Goal: Use online tool/utility: Utilize a website feature to perform a specific function

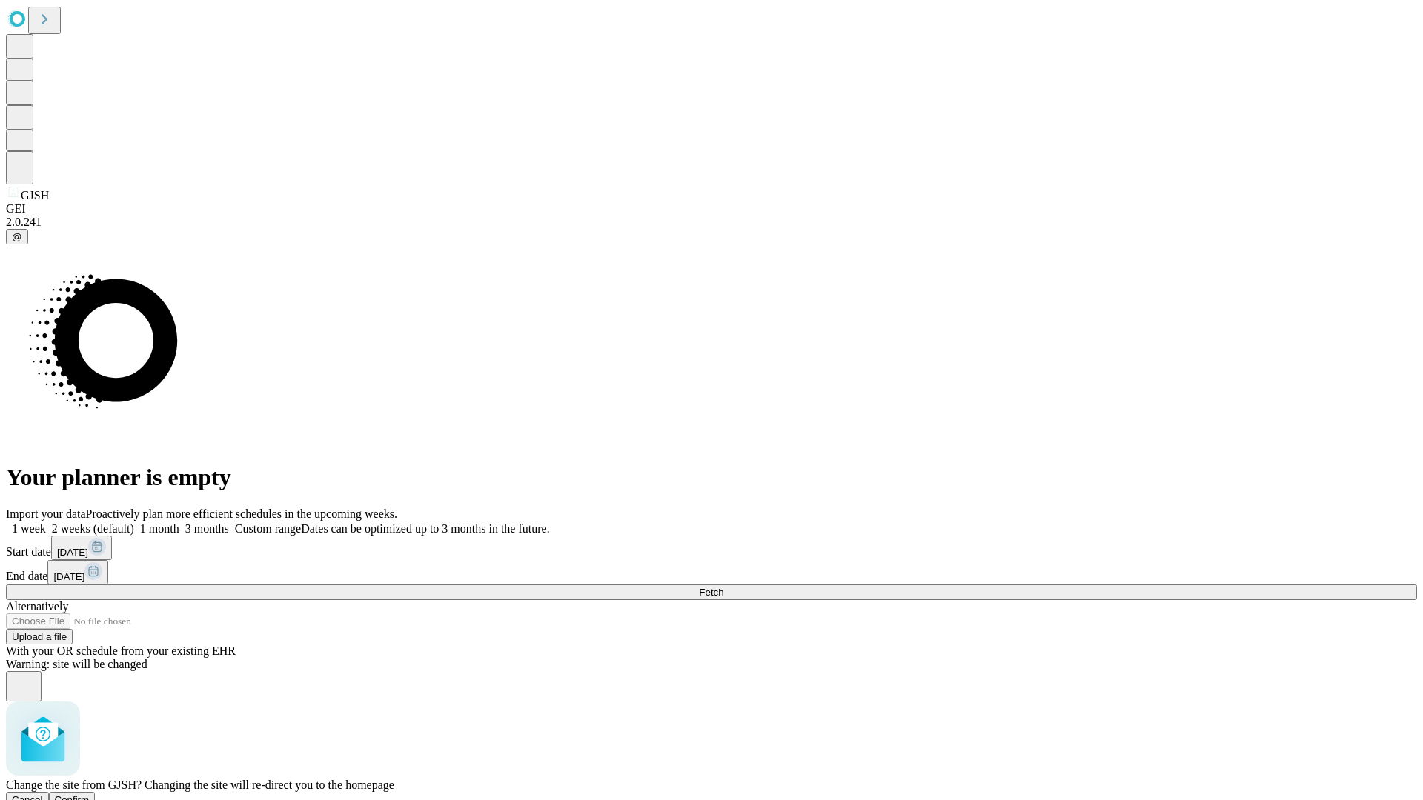
click at [90, 794] on span "Confirm" at bounding box center [72, 799] width 35 height 11
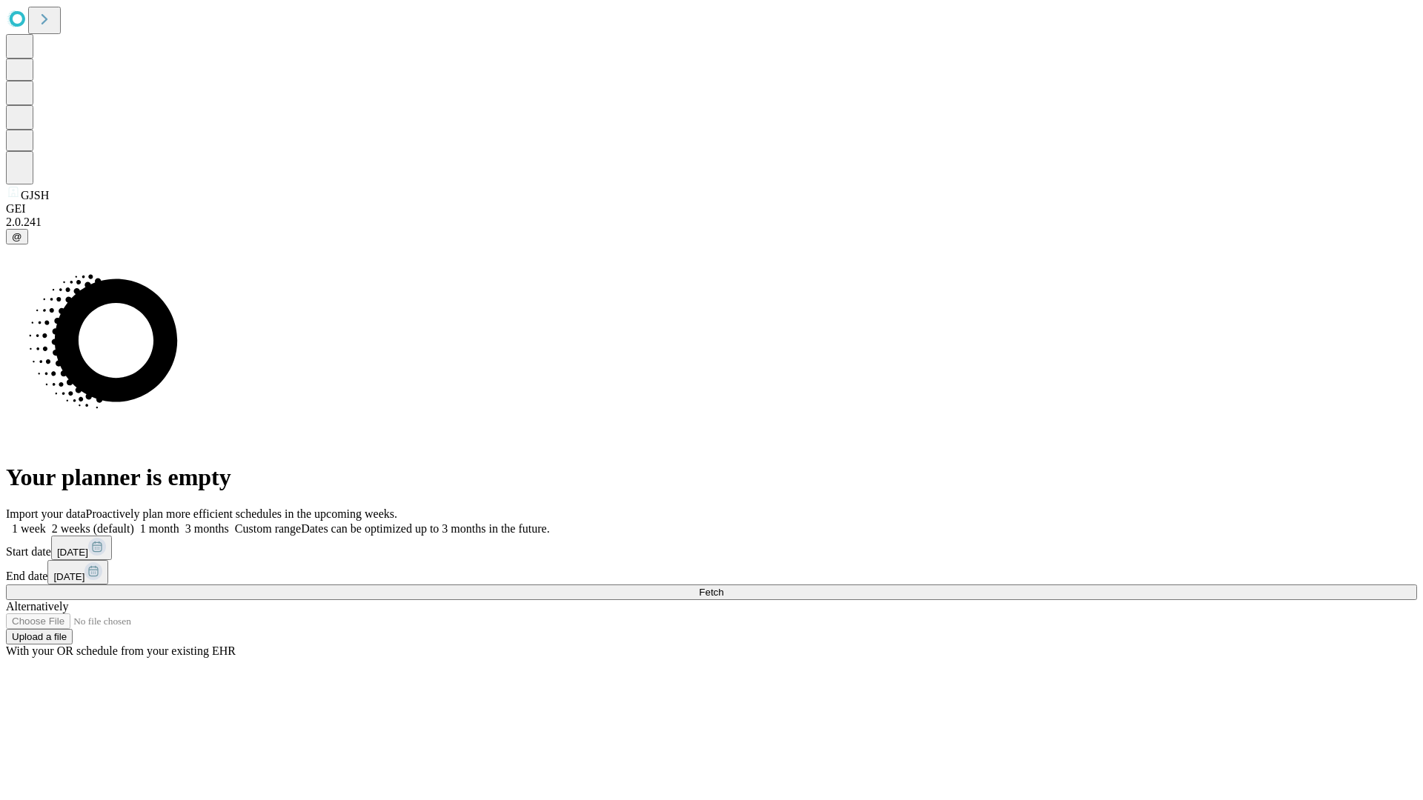
click at [134, 522] on label "2 weeks (default)" at bounding box center [90, 528] width 88 height 13
click at [723, 587] on span "Fetch" at bounding box center [711, 592] width 24 height 11
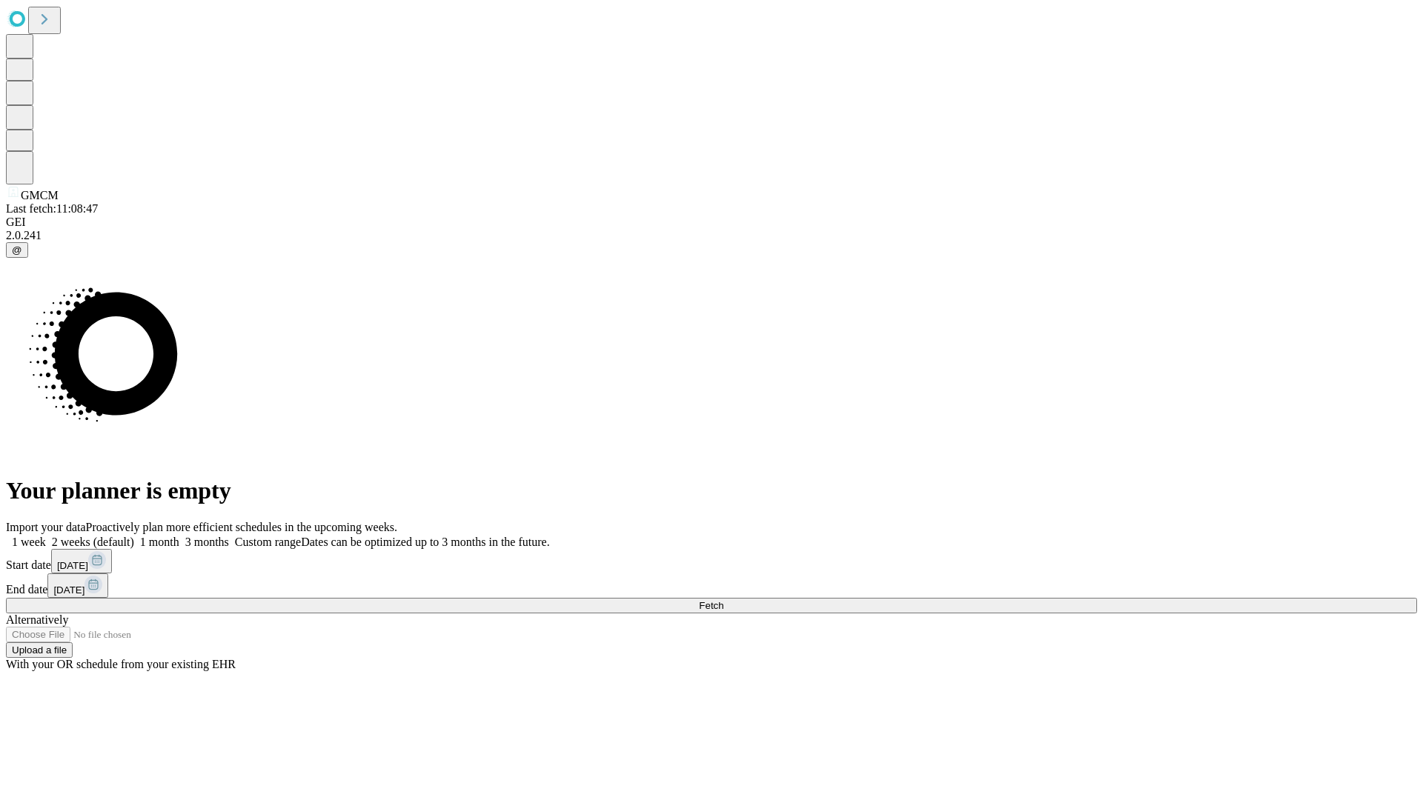
click at [134, 536] on label "2 weeks (default)" at bounding box center [90, 542] width 88 height 13
click at [723, 600] on span "Fetch" at bounding box center [711, 605] width 24 height 11
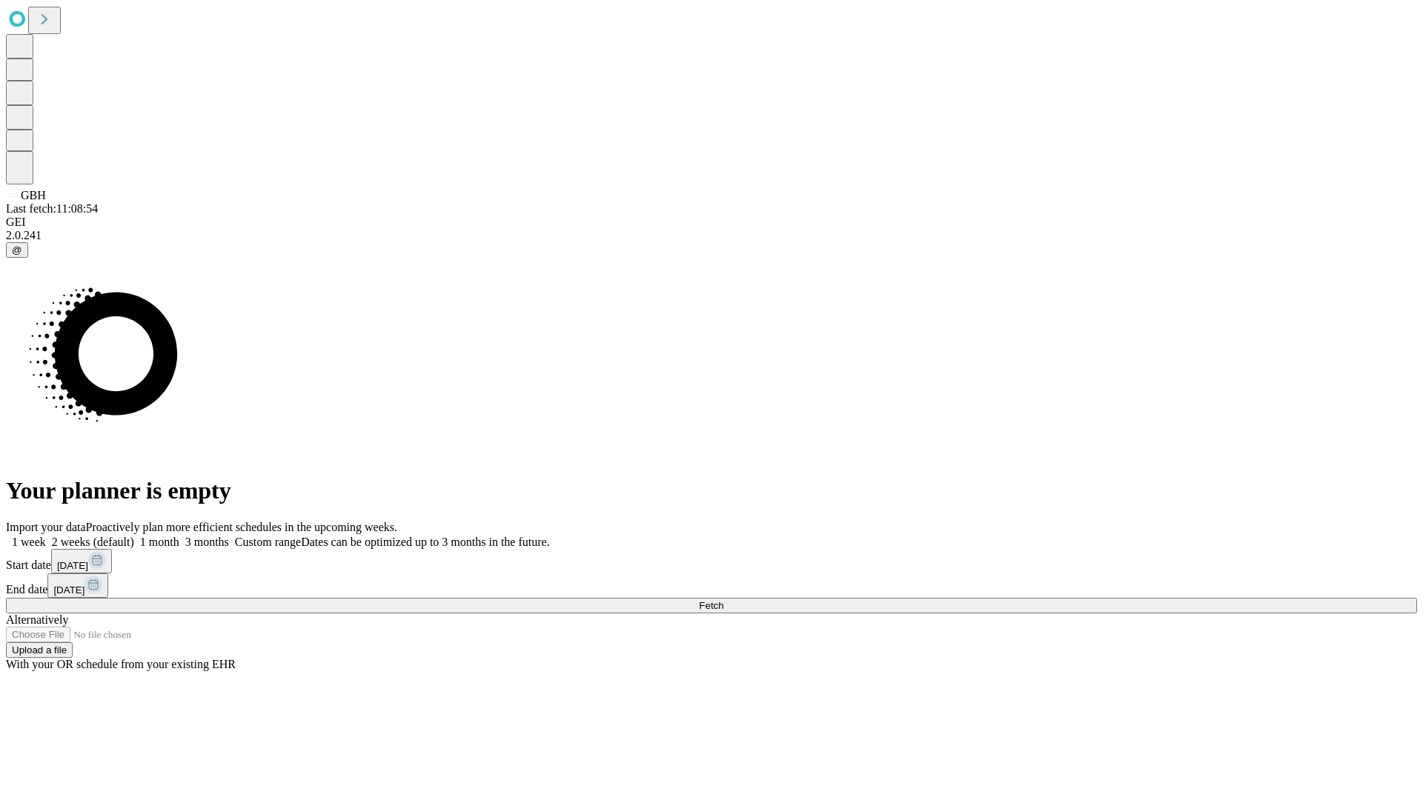
click at [134, 536] on label "2 weeks (default)" at bounding box center [90, 542] width 88 height 13
click at [723, 600] on span "Fetch" at bounding box center [711, 605] width 24 height 11
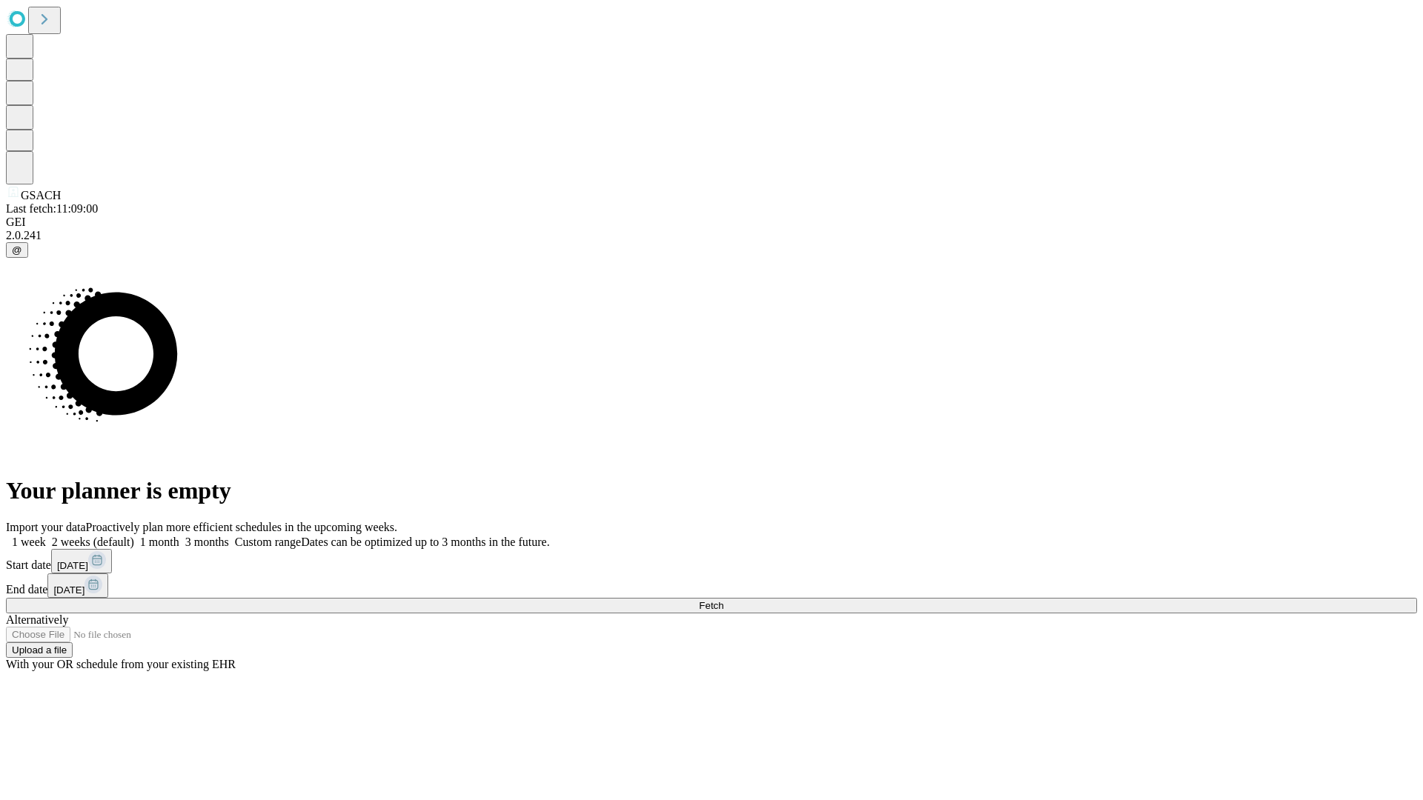
click at [134, 536] on label "2 weeks (default)" at bounding box center [90, 542] width 88 height 13
click at [723, 600] on span "Fetch" at bounding box center [711, 605] width 24 height 11
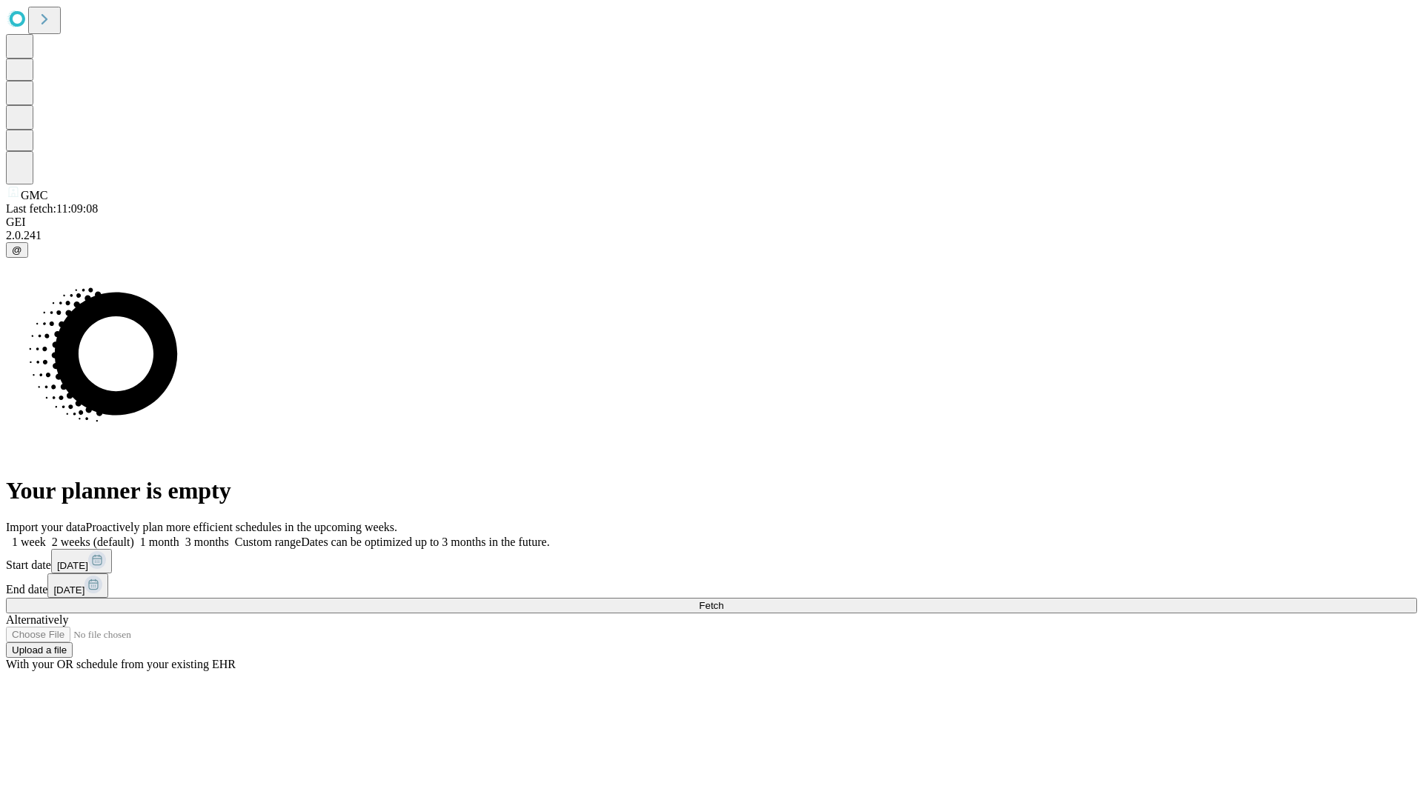
click at [134, 536] on label "2 weeks (default)" at bounding box center [90, 542] width 88 height 13
click at [723, 600] on span "Fetch" at bounding box center [711, 605] width 24 height 11
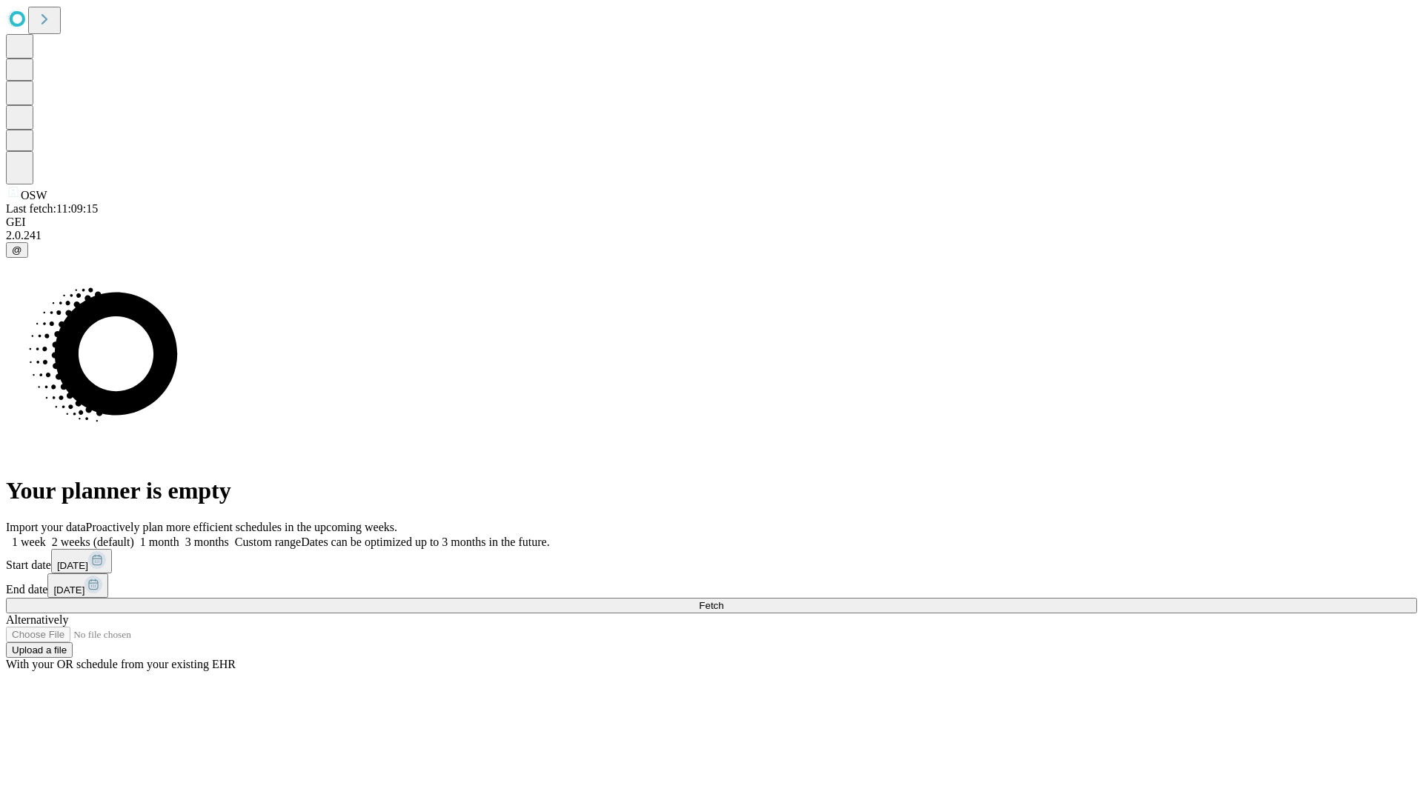
click at [134, 536] on label "2 weeks (default)" at bounding box center [90, 542] width 88 height 13
click at [723, 600] on span "Fetch" at bounding box center [711, 605] width 24 height 11
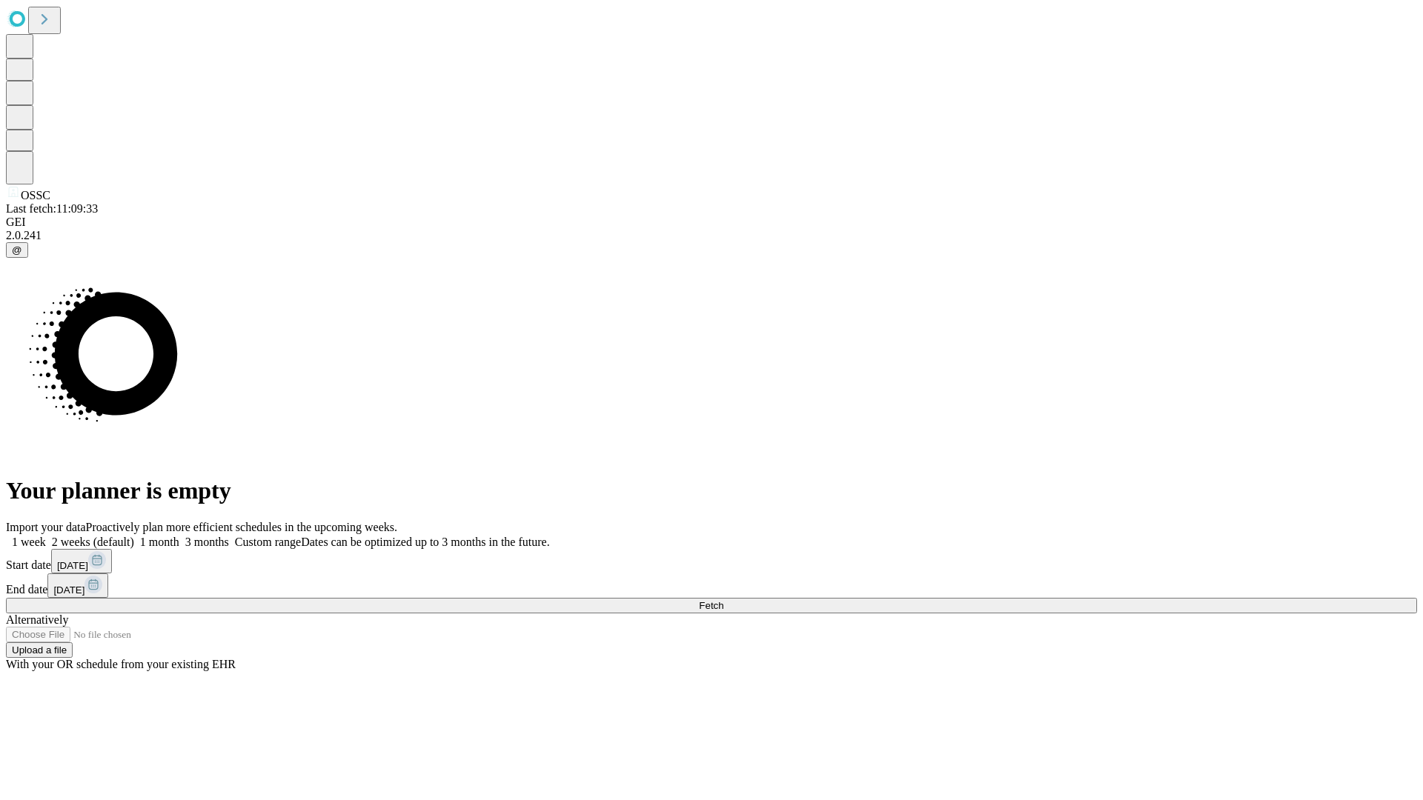
click at [134, 536] on label "2 weeks (default)" at bounding box center [90, 542] width 88 height 13
click at [723, 600] on span "Fetch" at bounding box center [711, 605] width 24 height 11
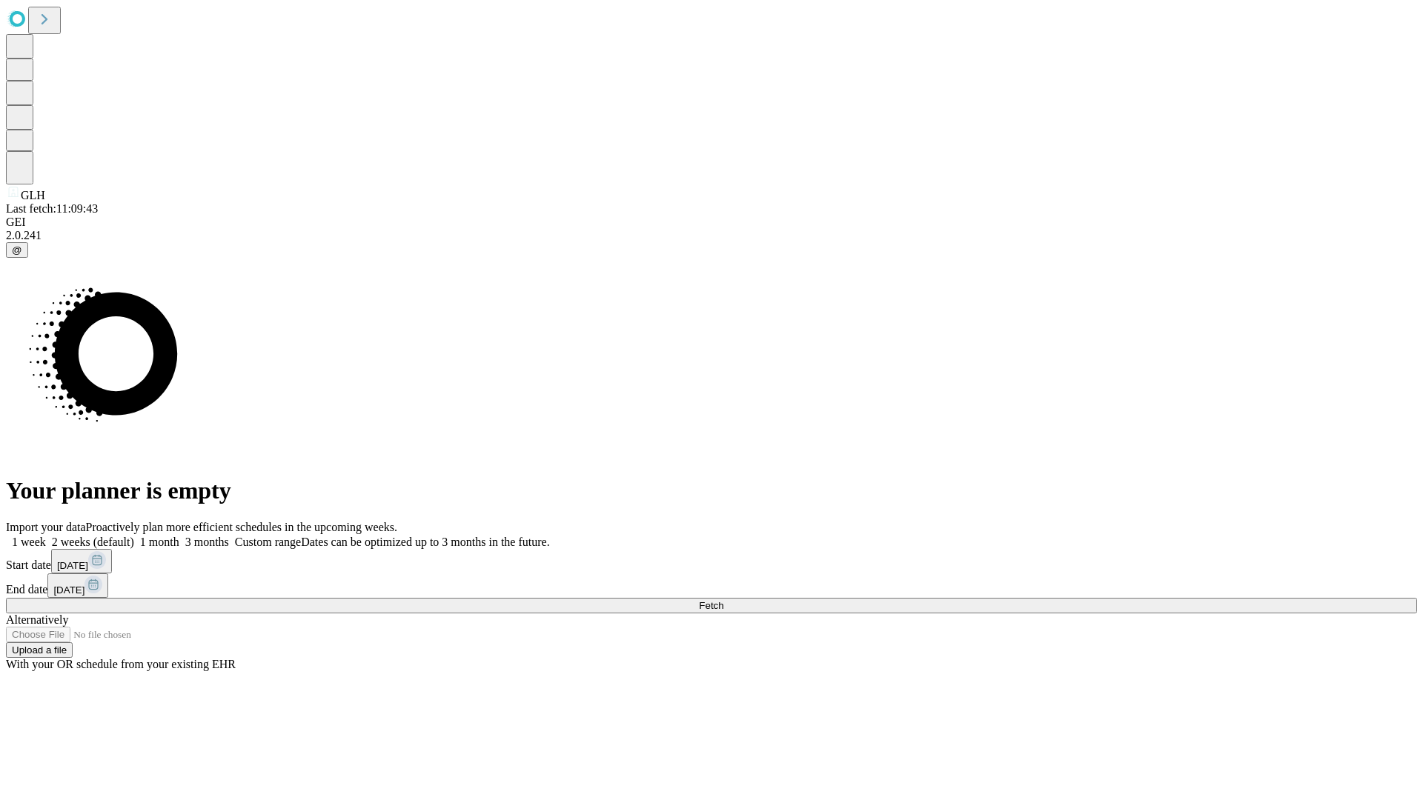
click at [723, 600] on span "Fetch" at bounding box center [711, 605] width 24 height 11
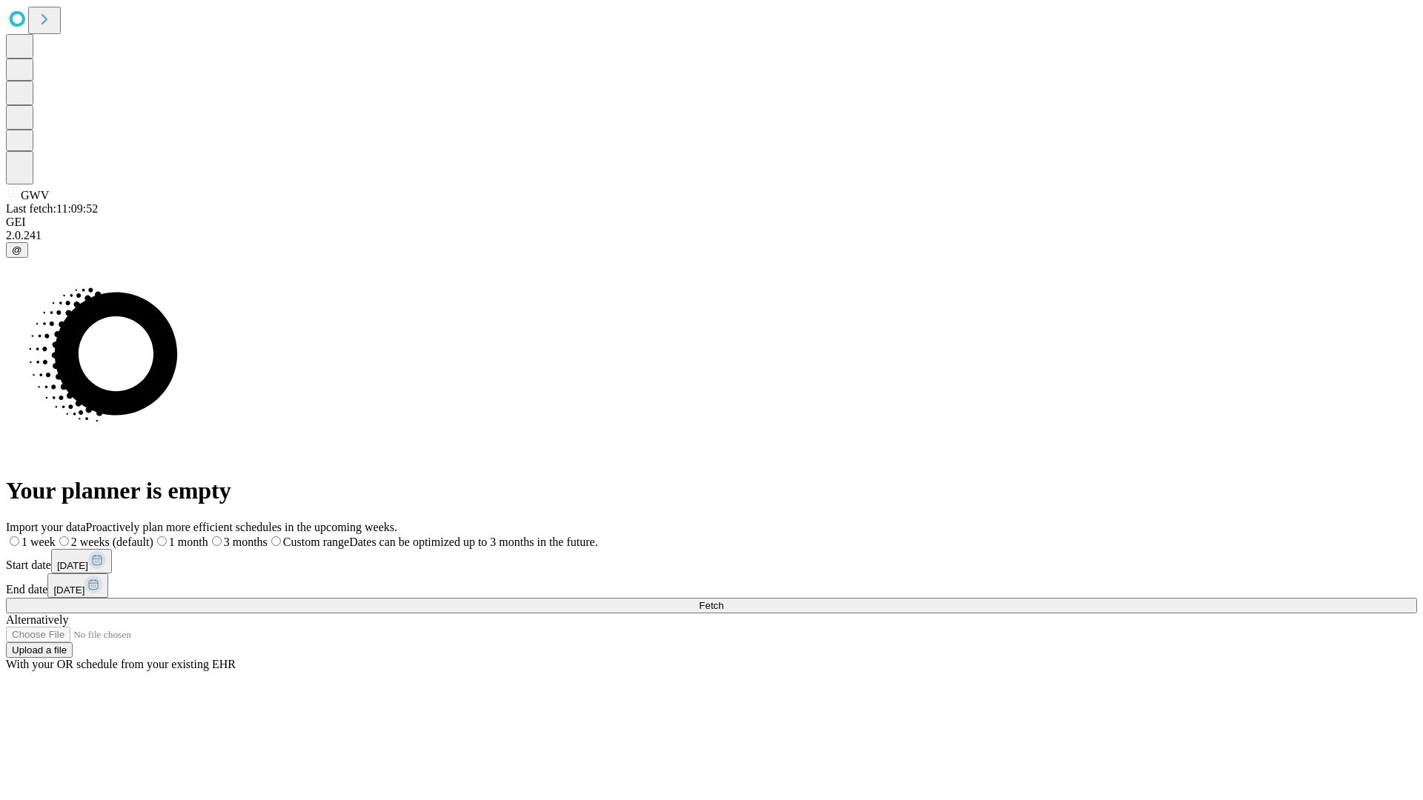
click at [153, 536] on label "2 weeks (default)" at bounding box center [105, 542] width 98 height 13
click at [723, 600] on span "Fetch" at bounding box center [711, 605] width 24 height 11
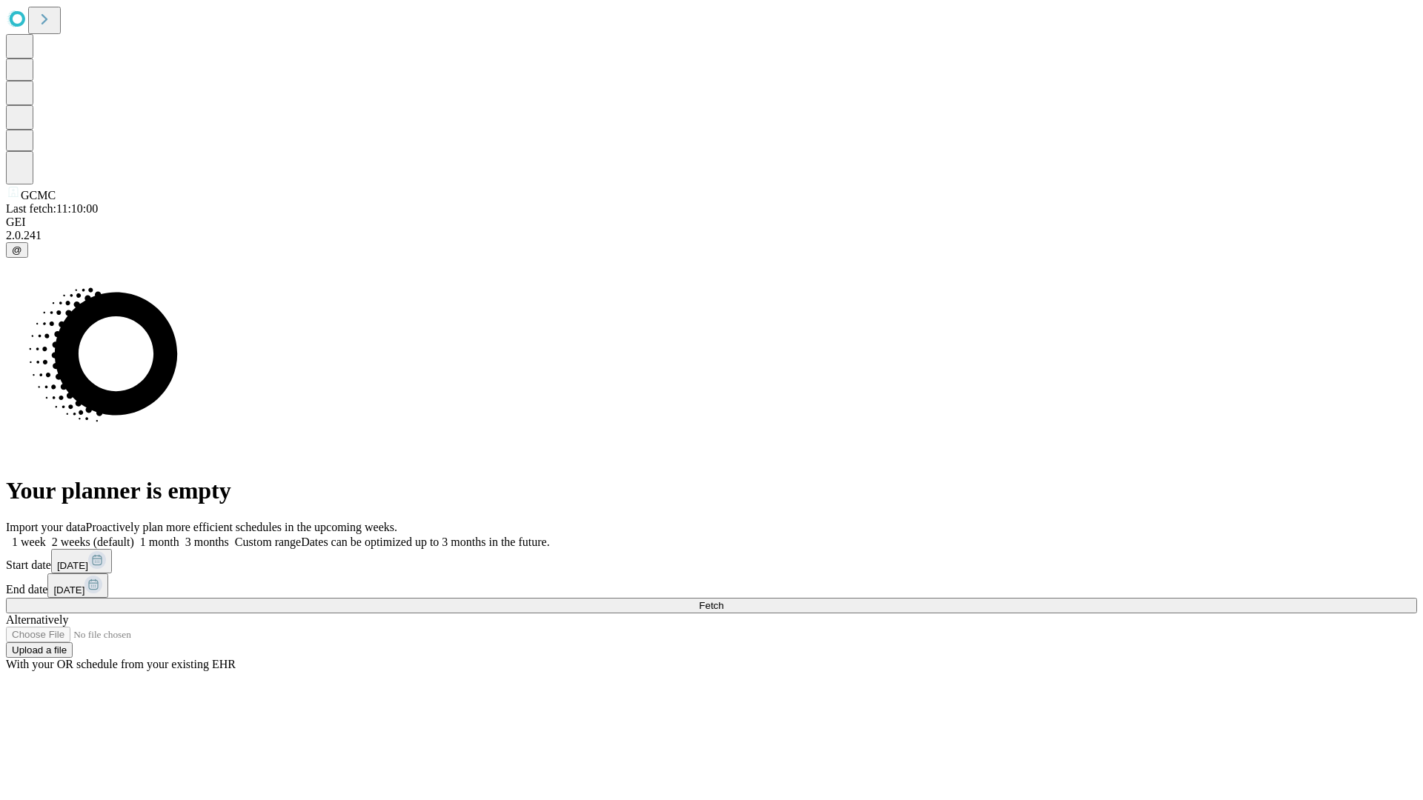
click at [134, 536] on label "2 weeks (default)" at bounding box center [90, 542] width 88 height 13
click at [723, 600] on span "Fetch" at bounding box center [711, 605] width 24 height 11
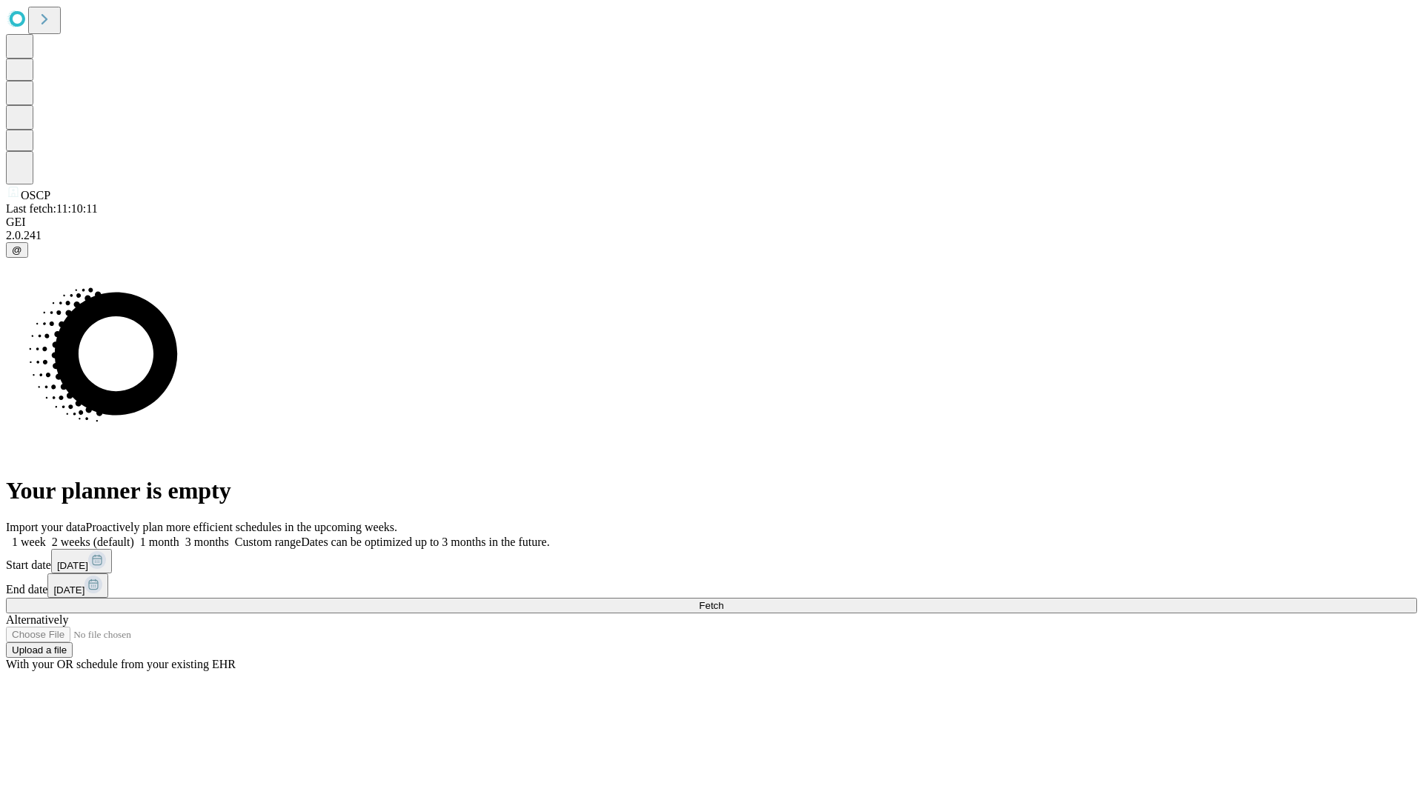
click at [134, 536] on label "2 weeks (default)" at bounding box center [90, 542] width 88 height 13
click at [723, 600] on span "Fetch" at bounding box center [711, 605] width 24 height 11
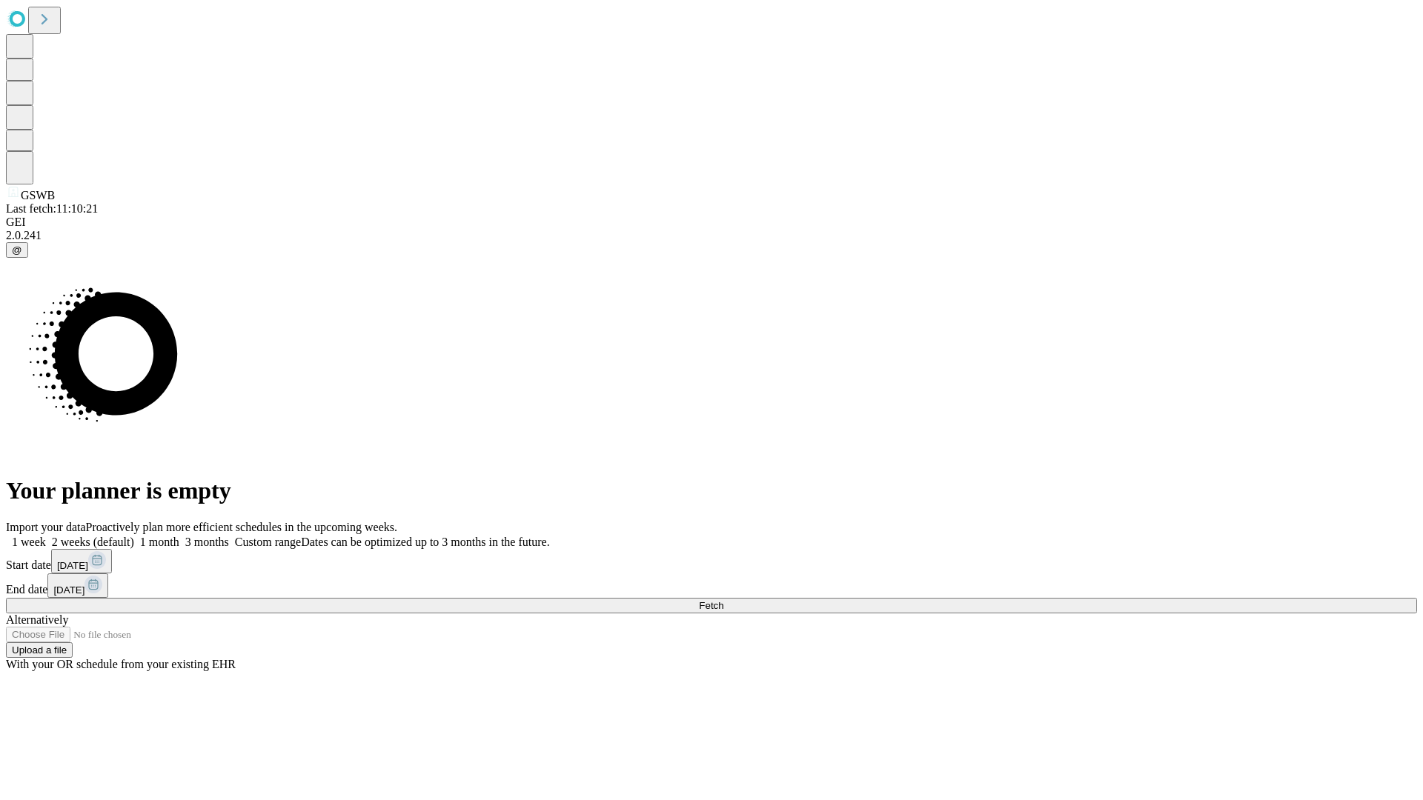
click at [134, 536] on label "2 weeks (default)" at bounding box center [90, 542] width 88 height 13
click at [723, 600] on span "Fetch" at bounding box center [711, 605] width 24 height 11
